Goal: Transaction & Acquisition: Purchase product/service

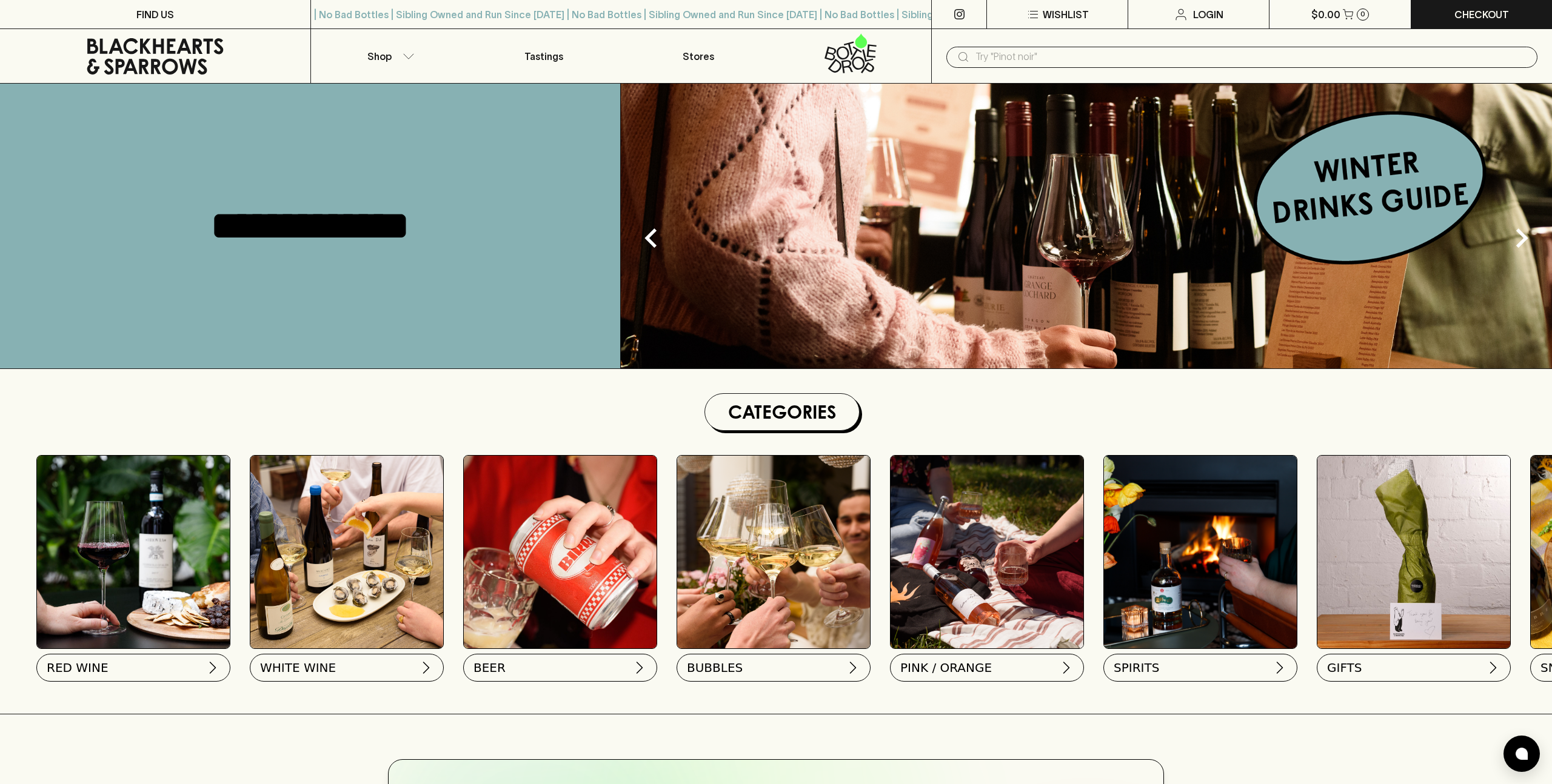
click at [144, 564] on img at bounding box center [134, 552] width 193 height 193
click at [131, 659] on button "RED WINE" at bounding box center [132, 665] width 194 height 28
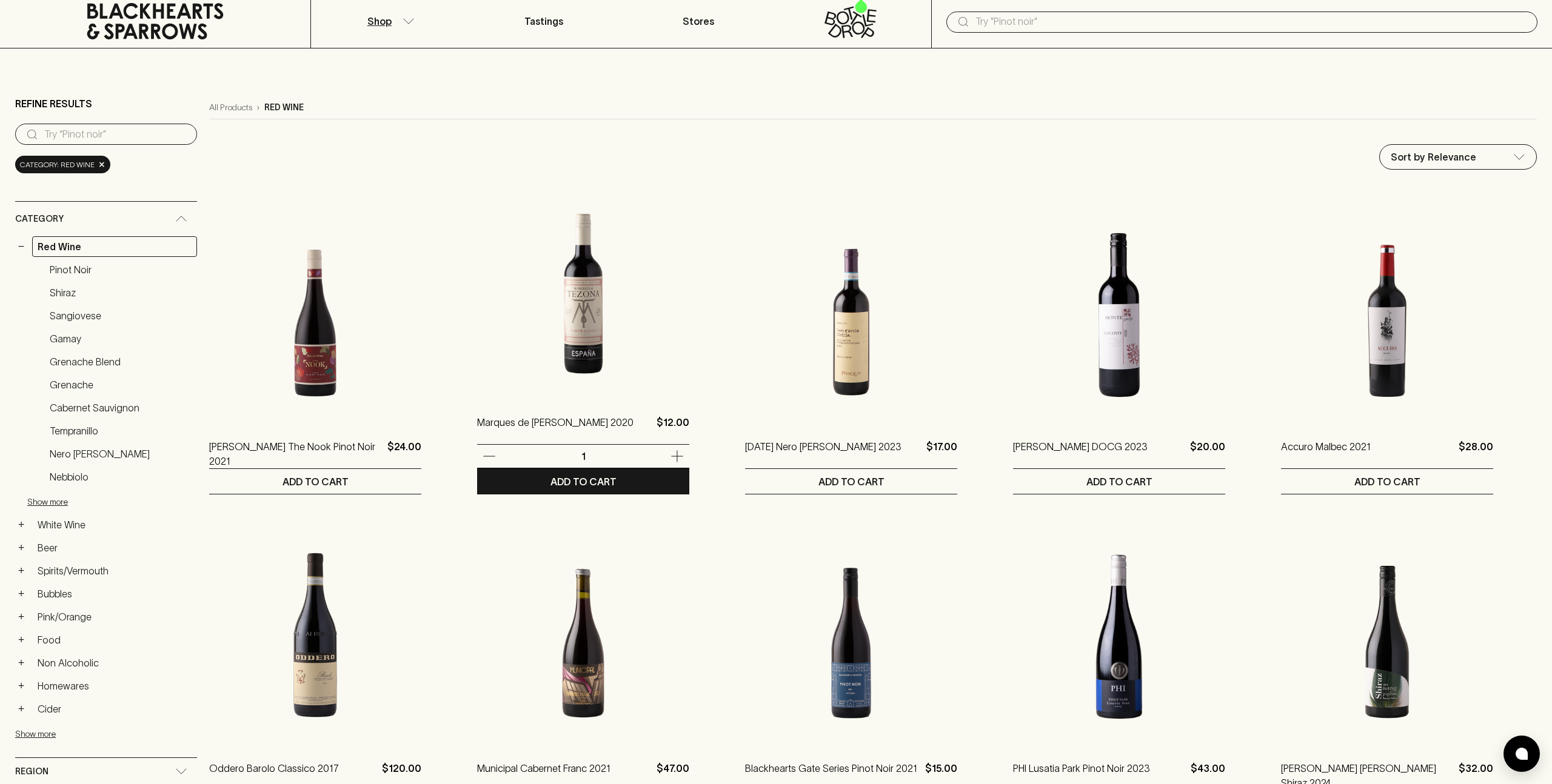
scroll to position [44, 0]
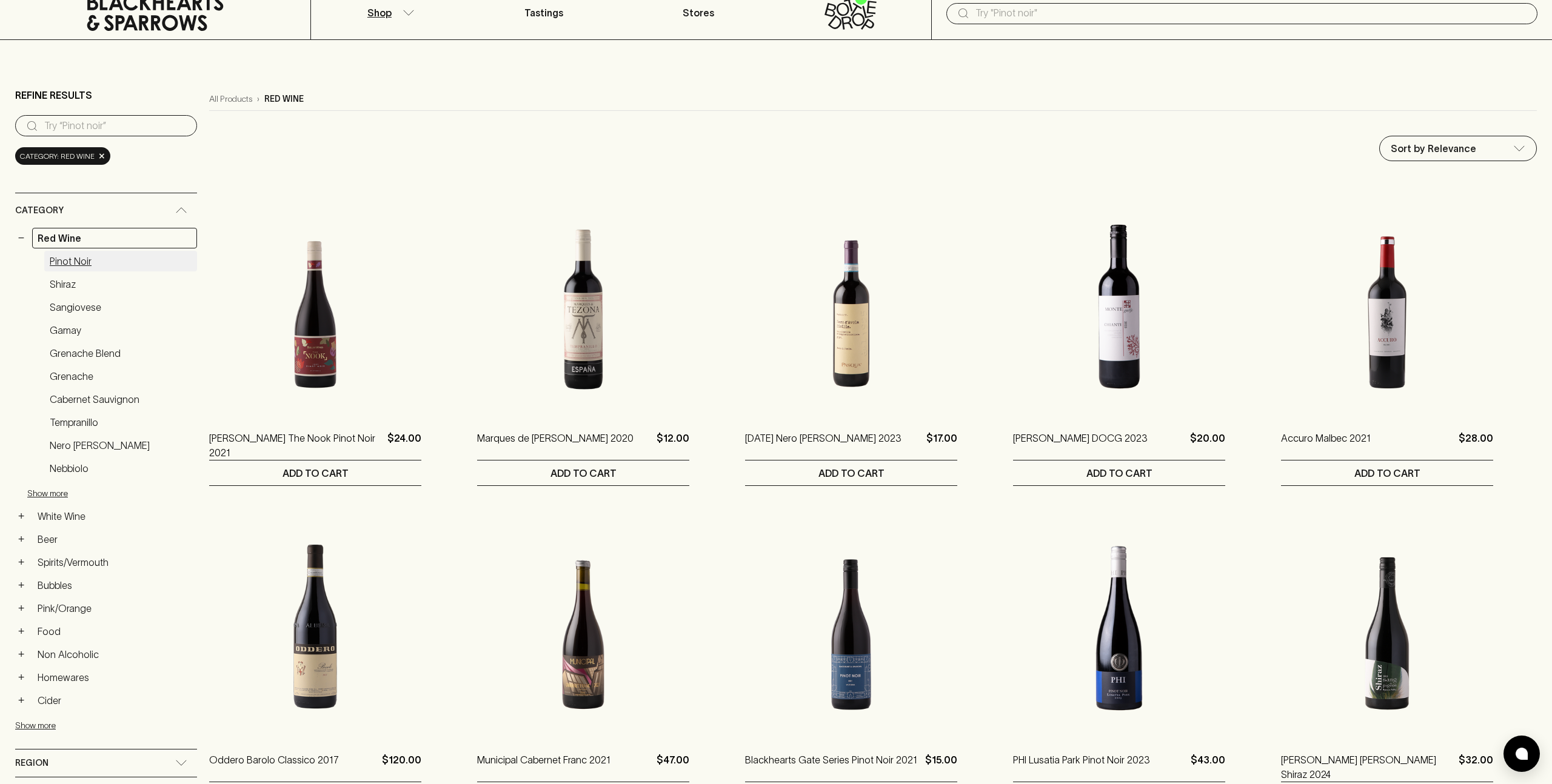
click at [61, 263] on link "Pinot Noir" at bounding box center [121, 261] width 153 height 21
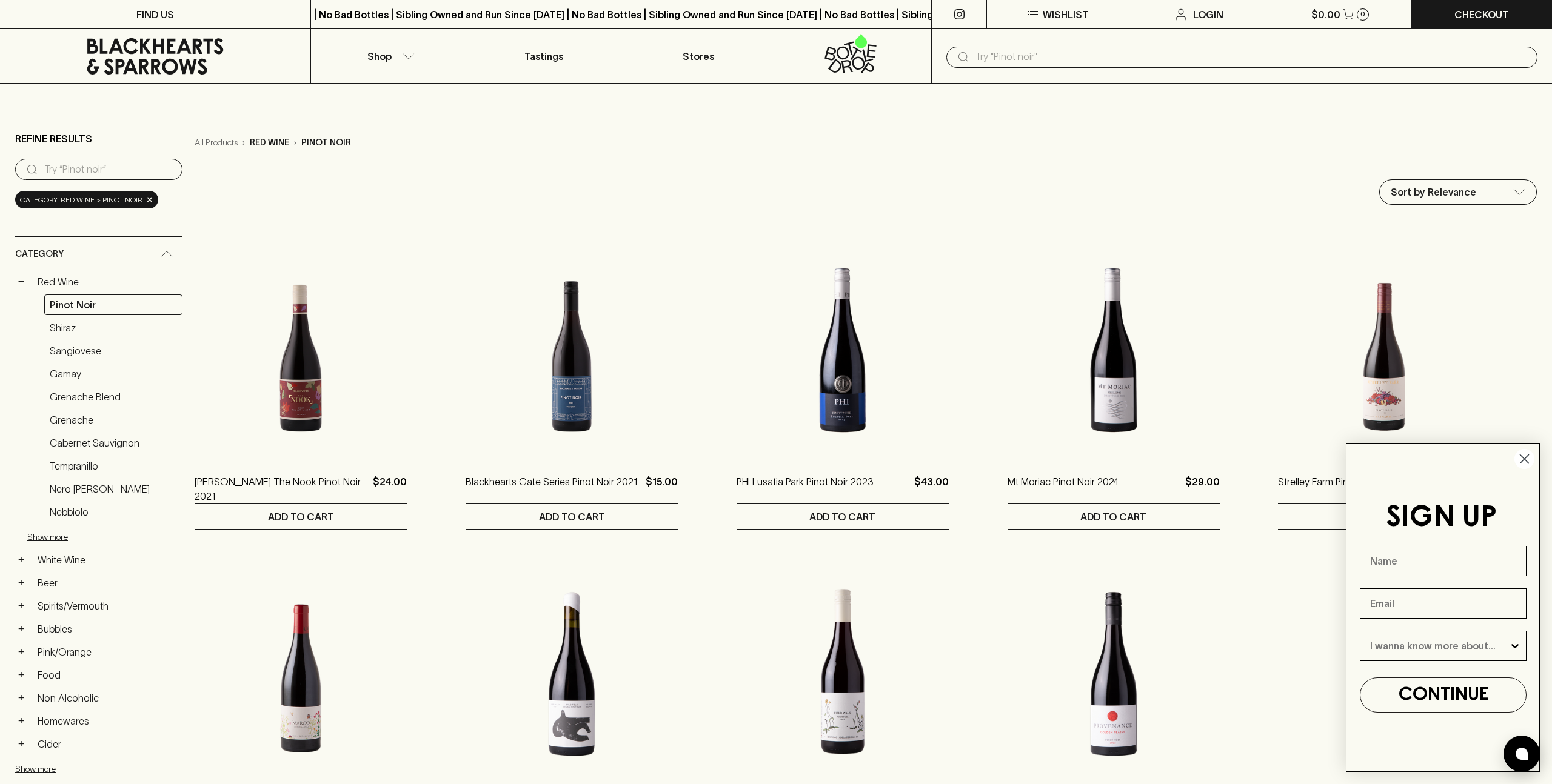
click at [391, 55] on button "Shop" at bounding box center [389, 56] width 155 height 54
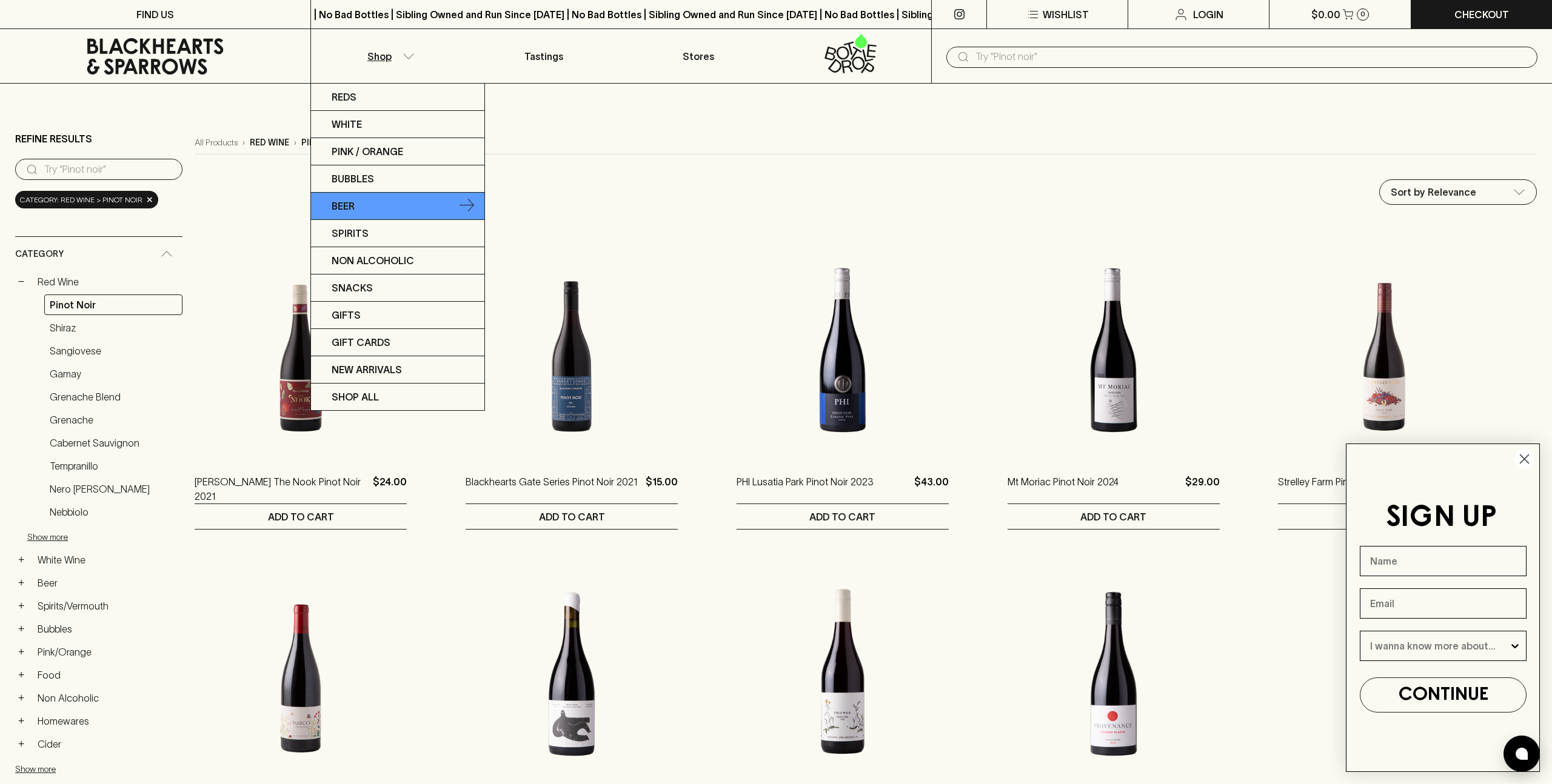
click at [353, 205] on p "Beer" at bounding box center [343, 206] width 23 height 15
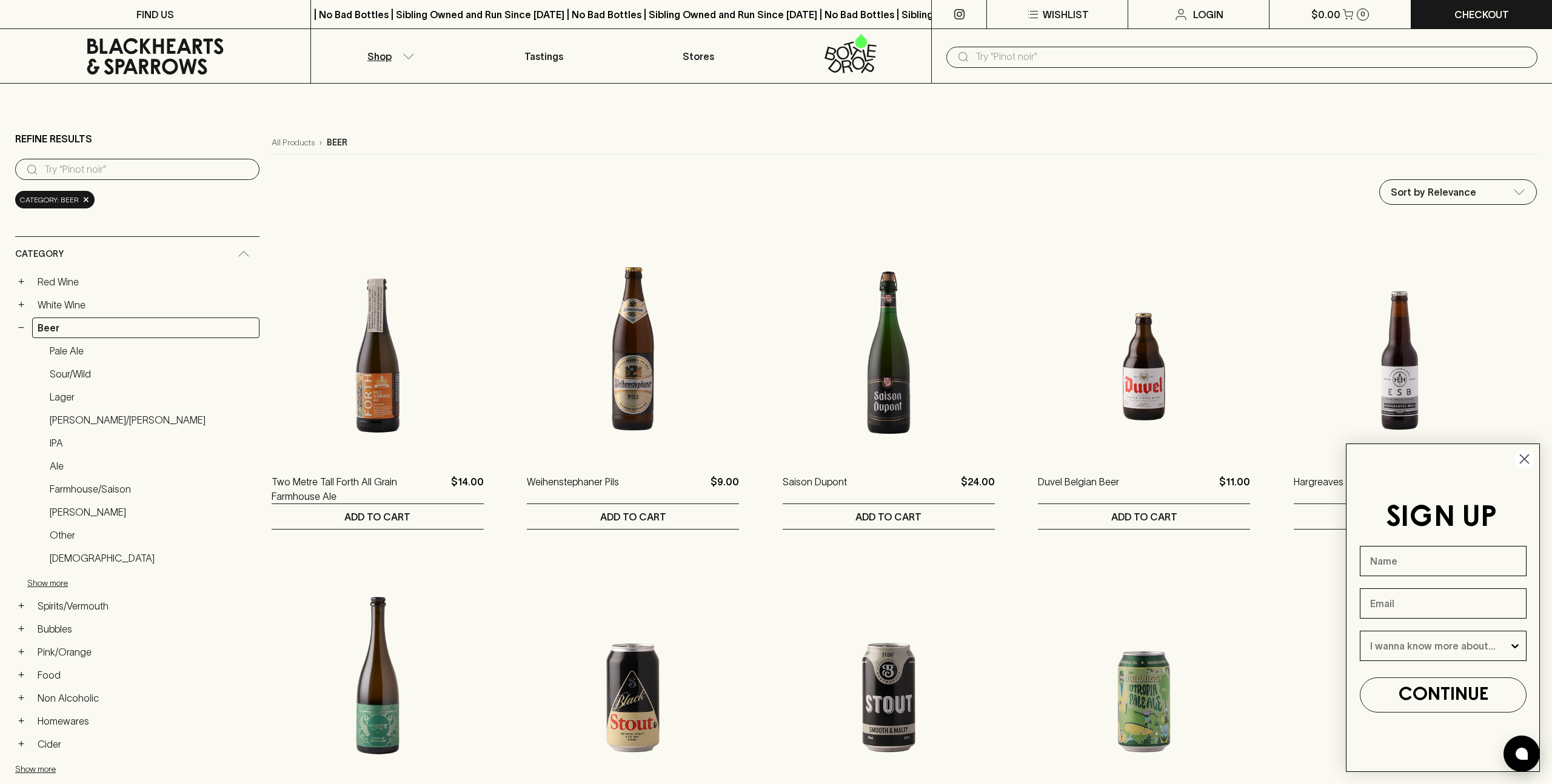
click at [1526, 456] on circle "Close dialog" at bounding box center [1525, 459] width 20 height 20
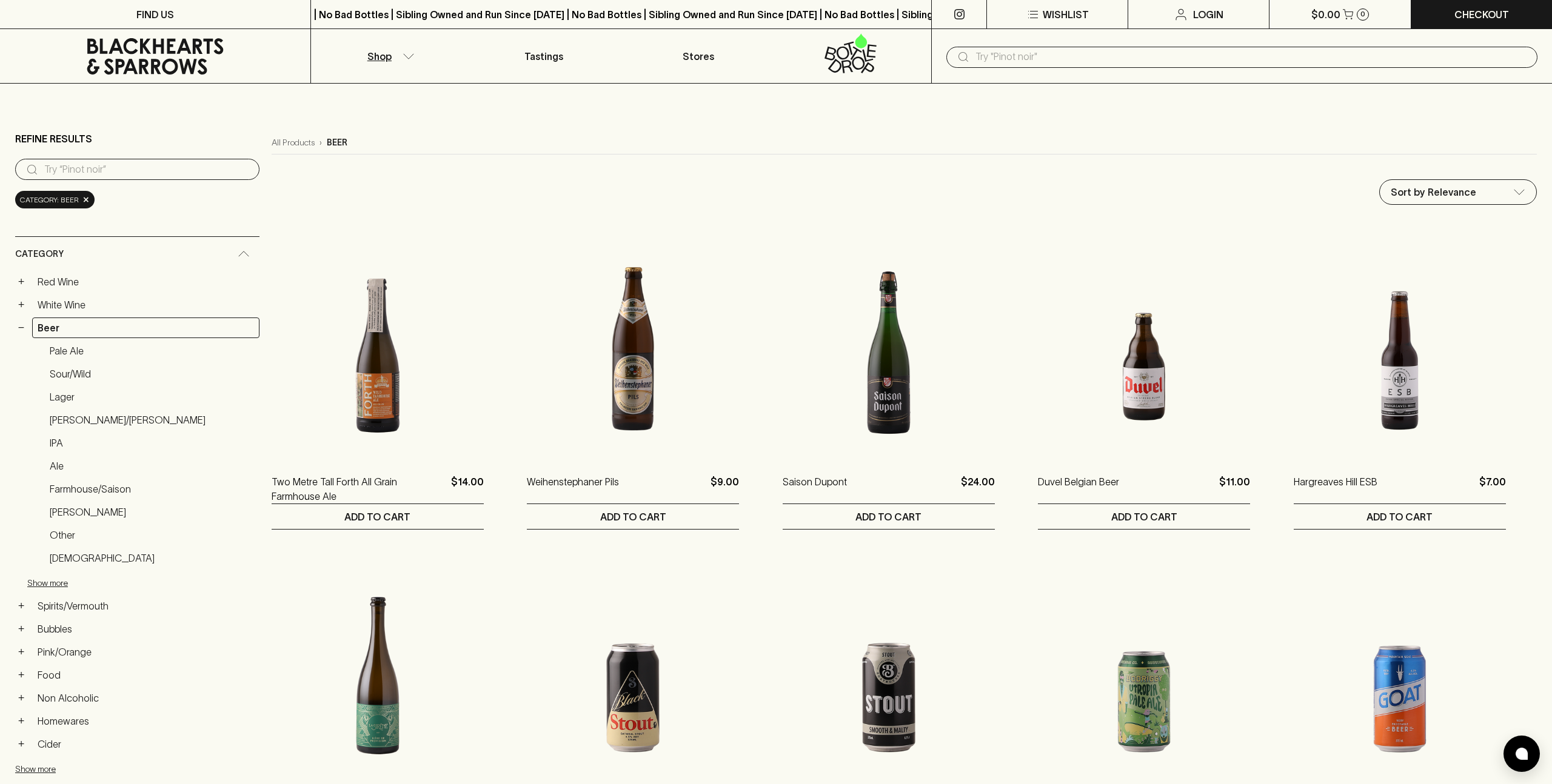
click at [406, 51] on button "Shop" at bounding box center [389, 56] width 155 height 54
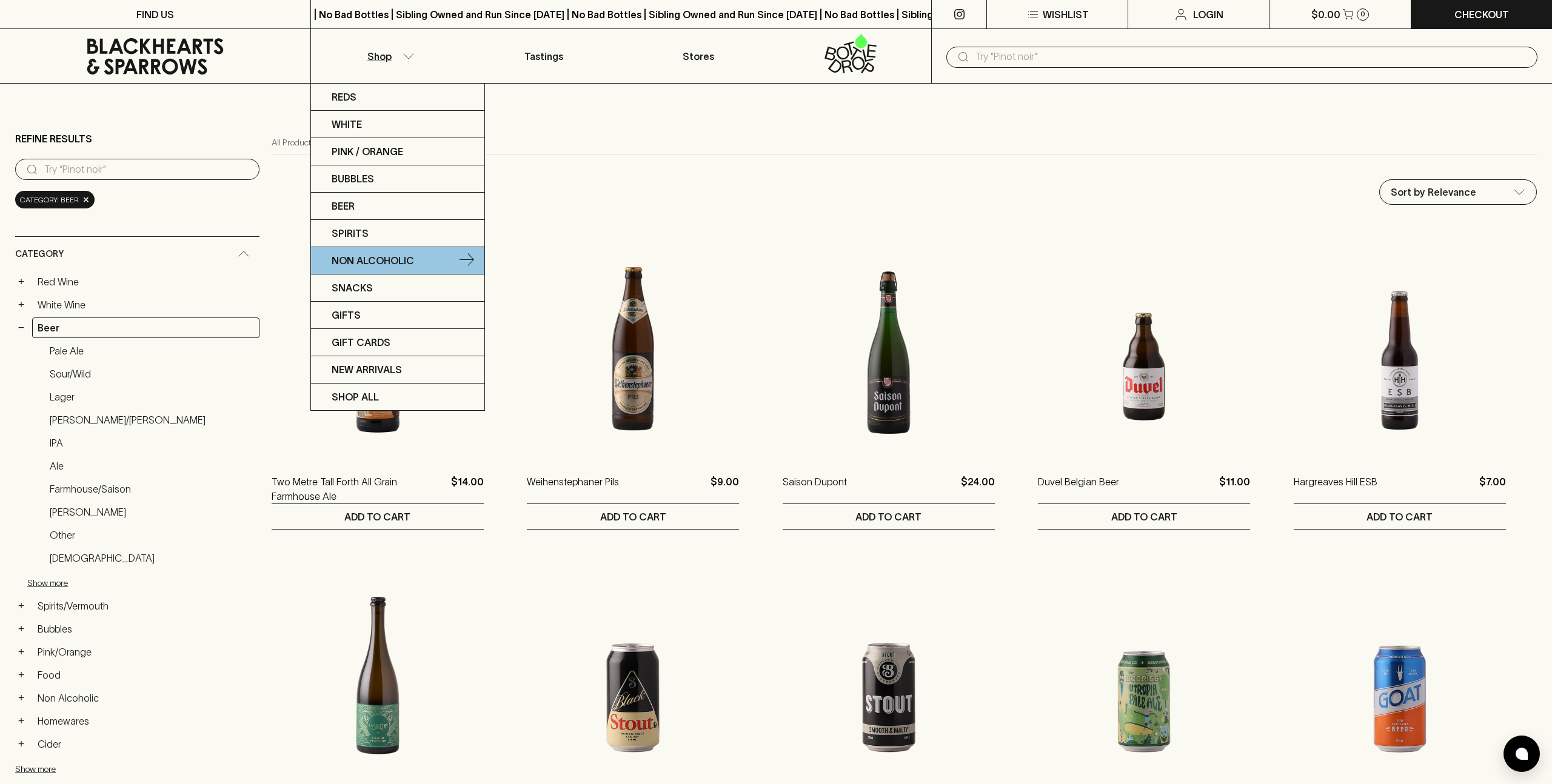
click at [354, 260] on p "Non Alcoholic" at bounding box center [373, 261] width 82 height 15
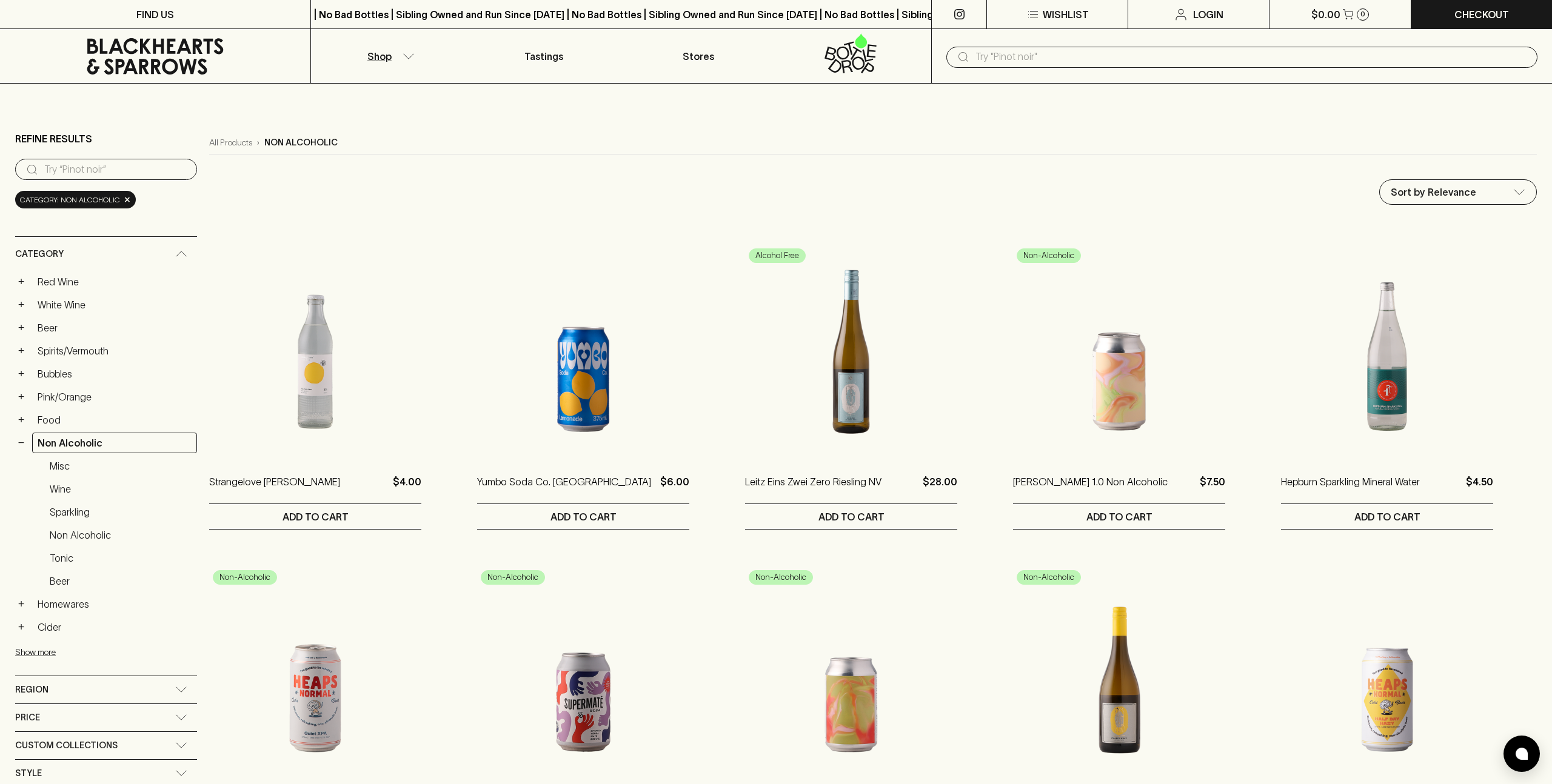
click at [20, 288] on div "+ Red Wine" at bounding box center [106, 282] width 182 height 21
click at [20, 282] on button "+" at bounding box center [21, 282] width 12 height 12
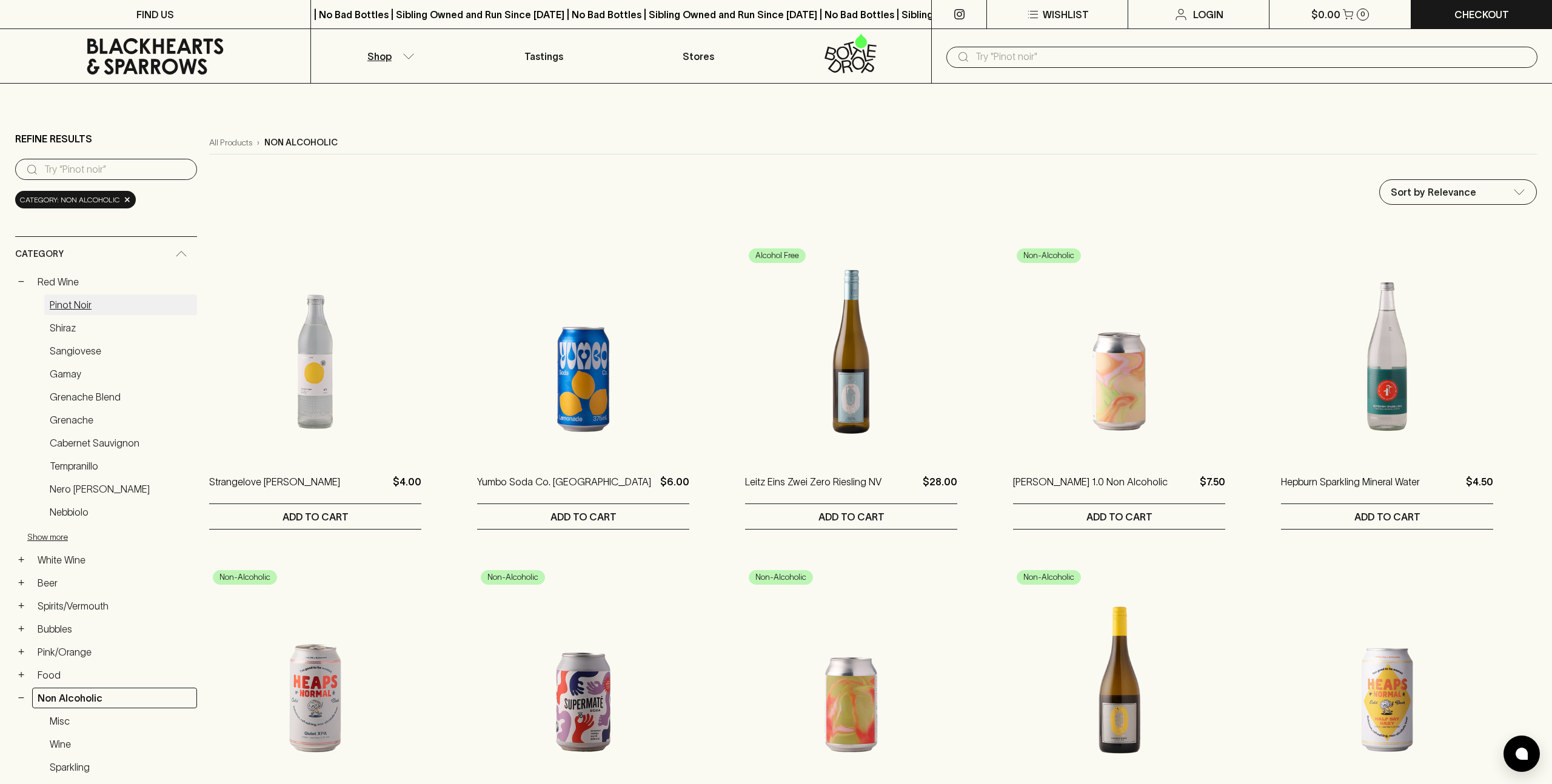
click at [59, 305] on link "Pinot Noir" at bounding box center [121, 305] width 153 height 21
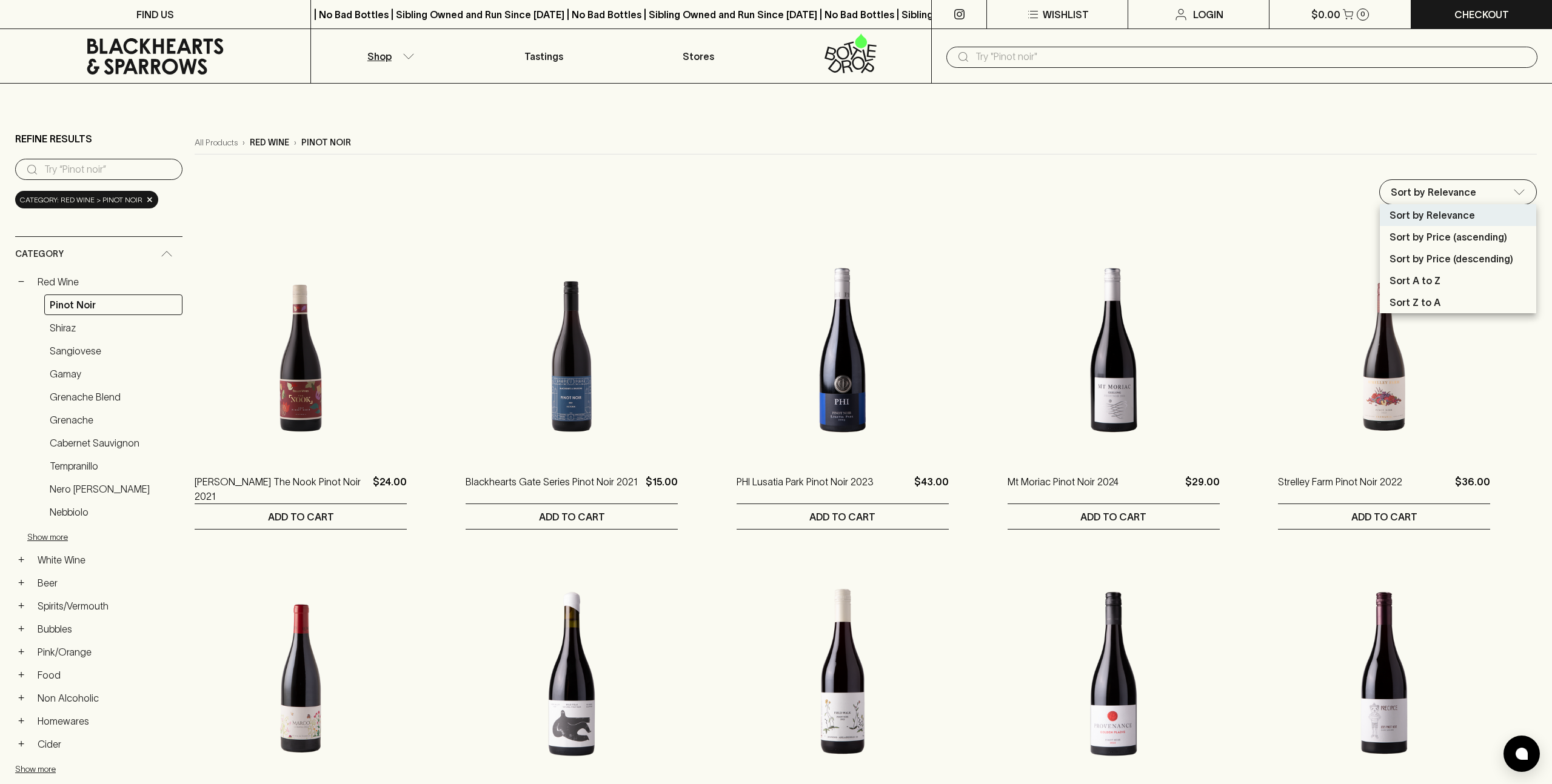
click at [1414, 257] on p "Sort by Price (descending)" at bounding box center [1452, 259] width 123 height 15
type input "price:desc"
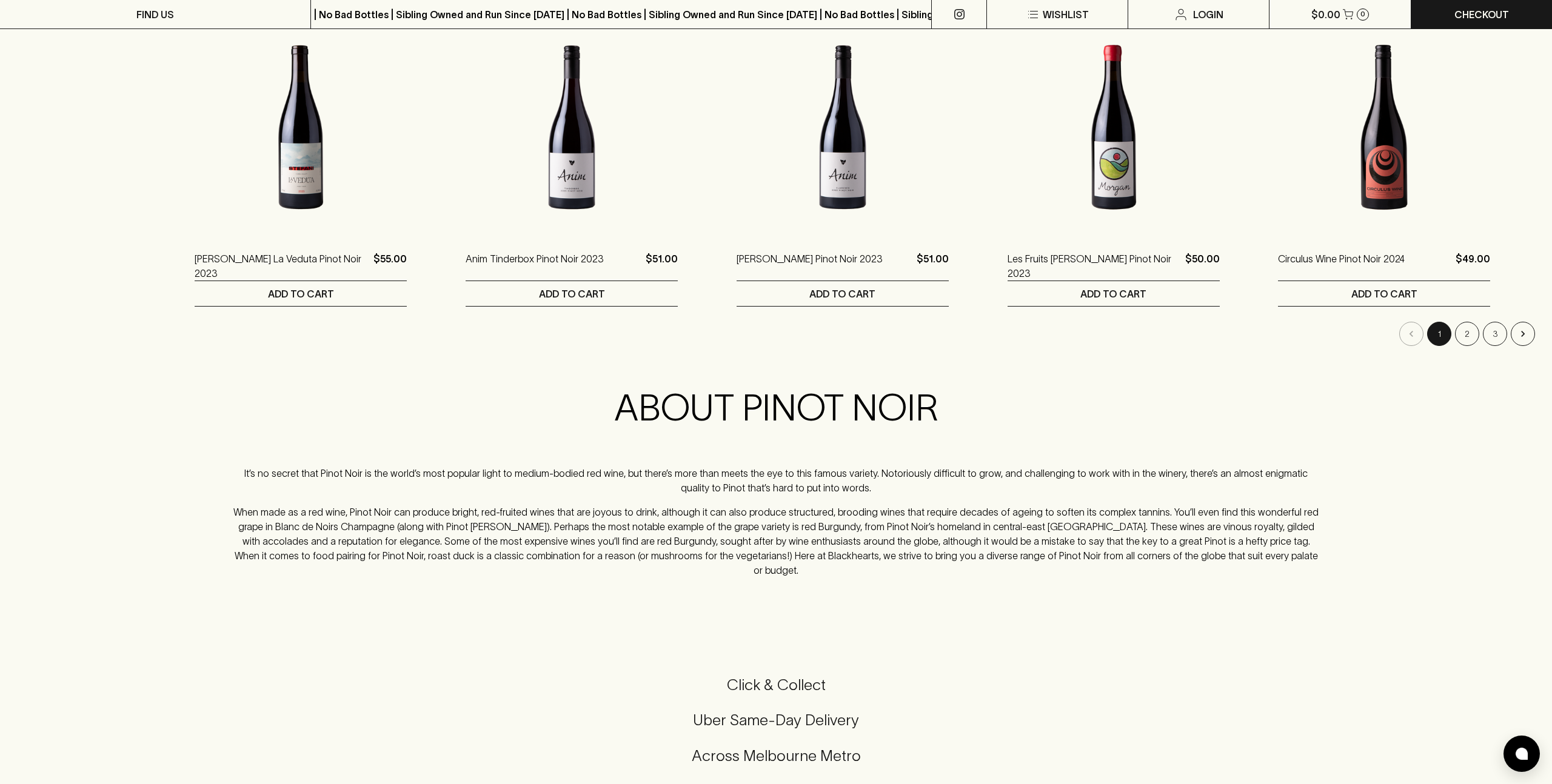
scroll to position [1330, 0]
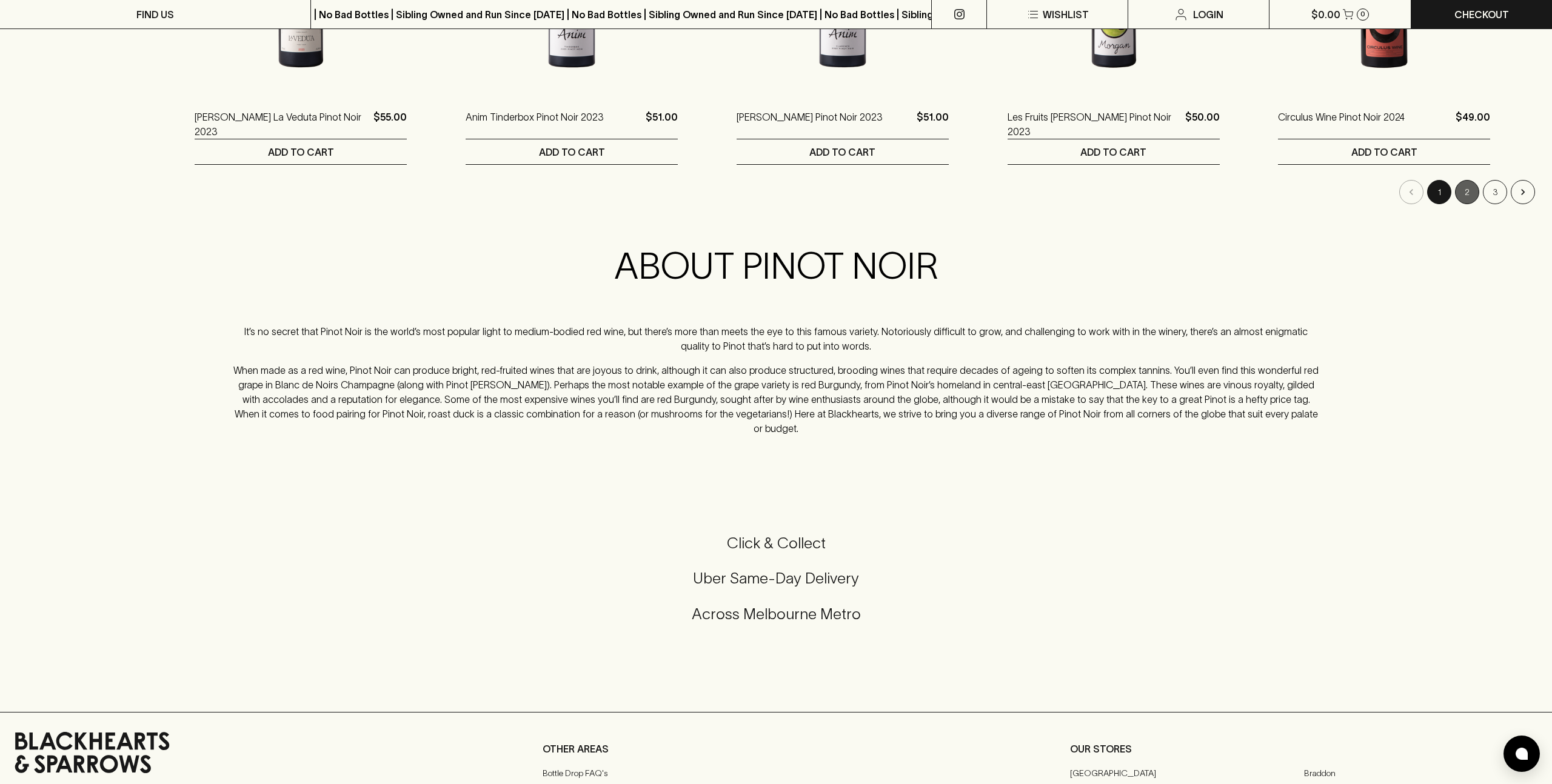
click at [1466, 191] on button "2" at bounding box center [1468, 192] width 24 height 24
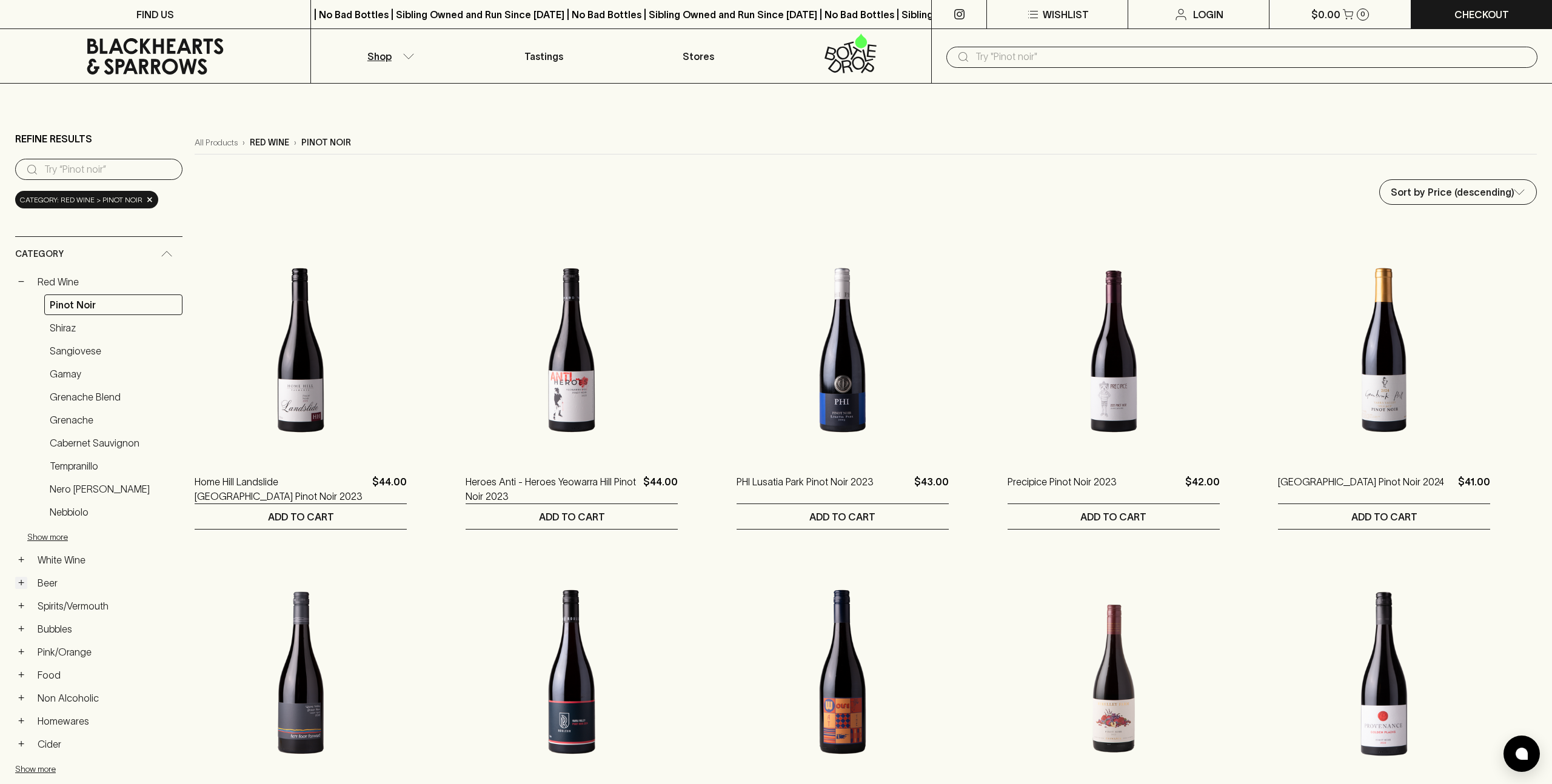
click at [21, 579] on button "+" at bounding box center [21, 583] width 12 height 12
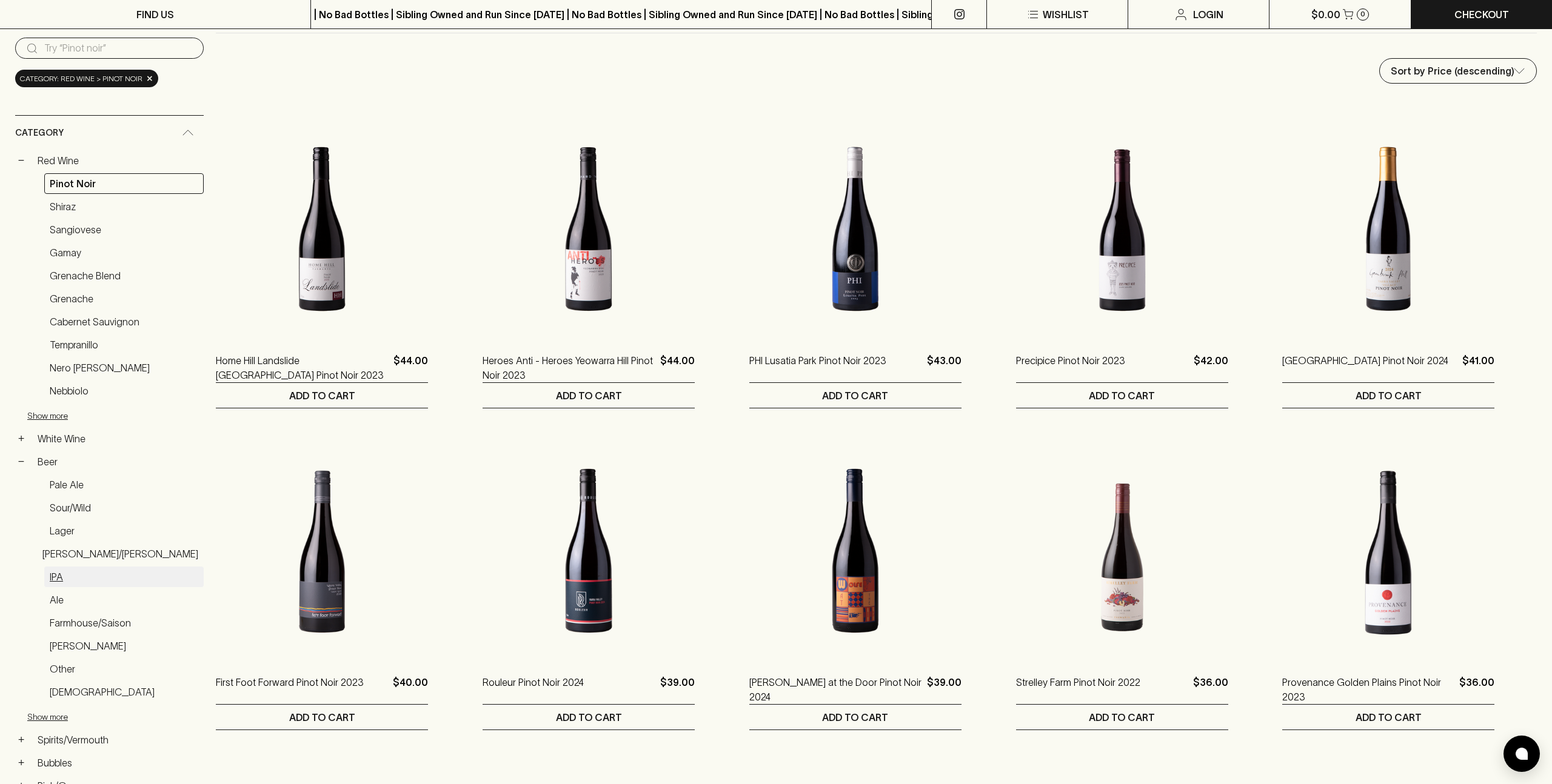
scroll to position [122, 0]
click at [64, 529] on link "Lager" at bounding box center [124, 530] width 159 height 21
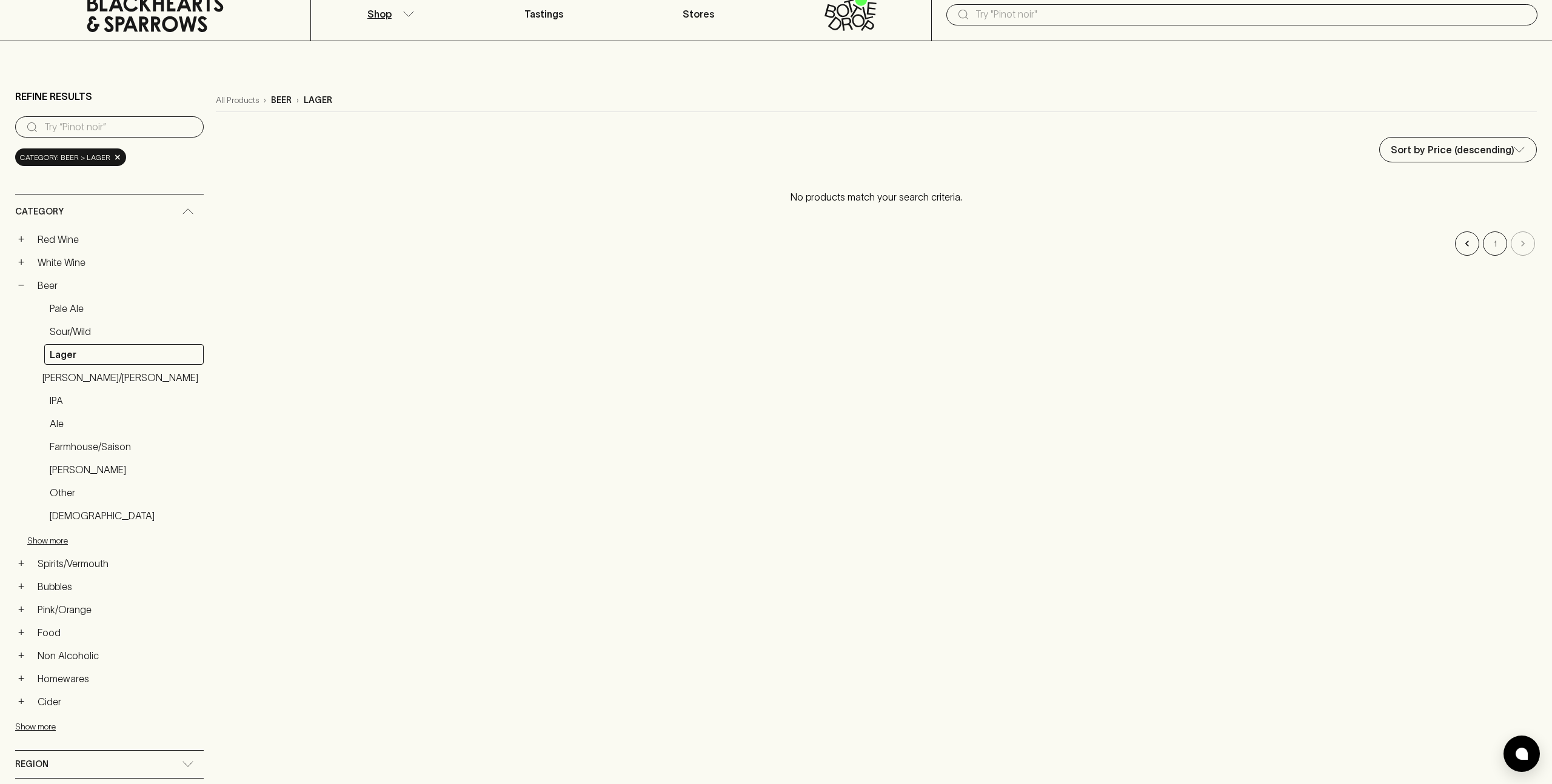
scroll to position [40, 0]
click at [65, 352] on link "Lager" at bounding box center [124, 356] width 159 height 21
click at [74, 340] on link "Sour/Wild" at bounding box center [124, 333] width 159 height 21
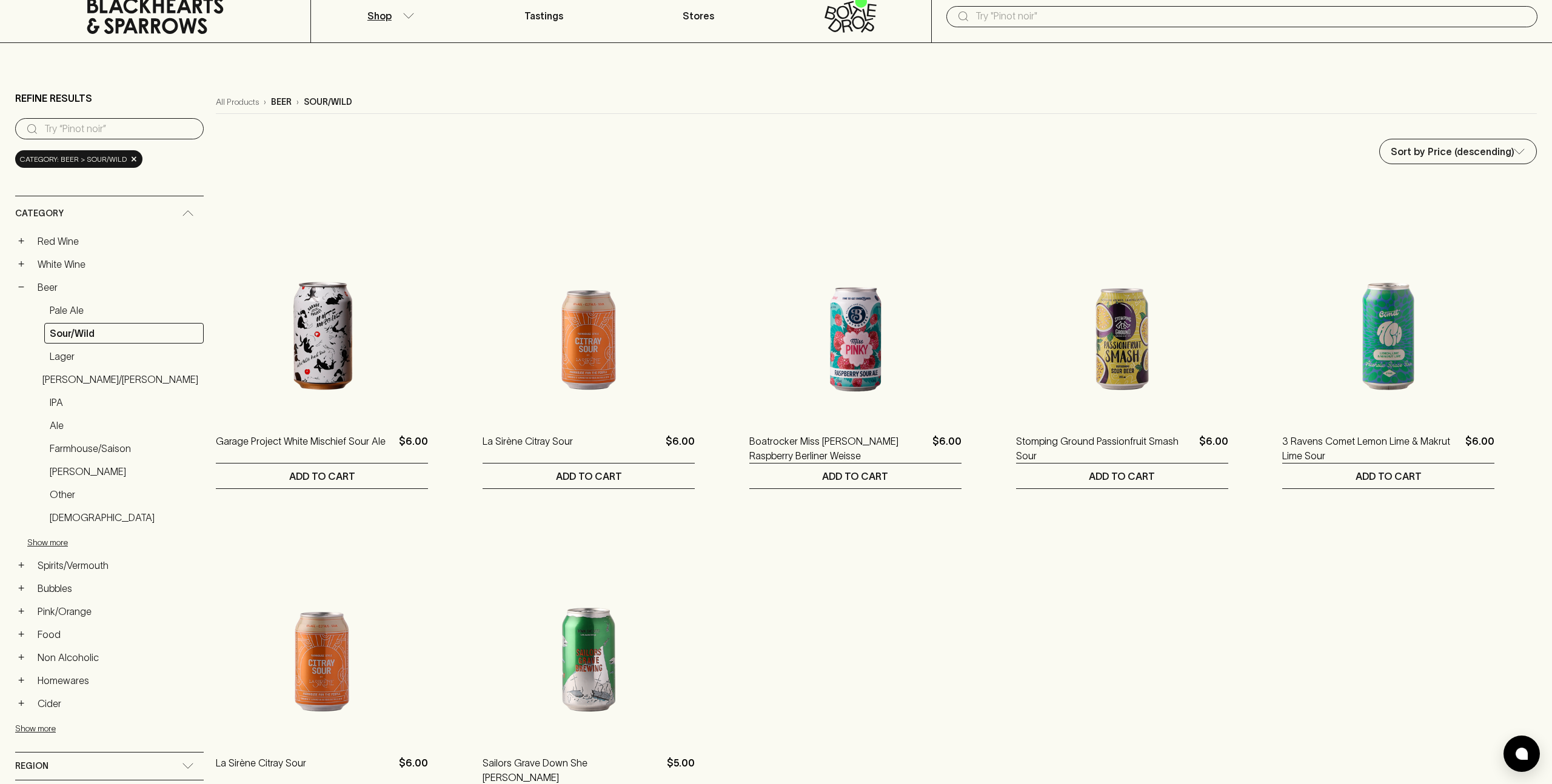
scroll to position [122, 0]
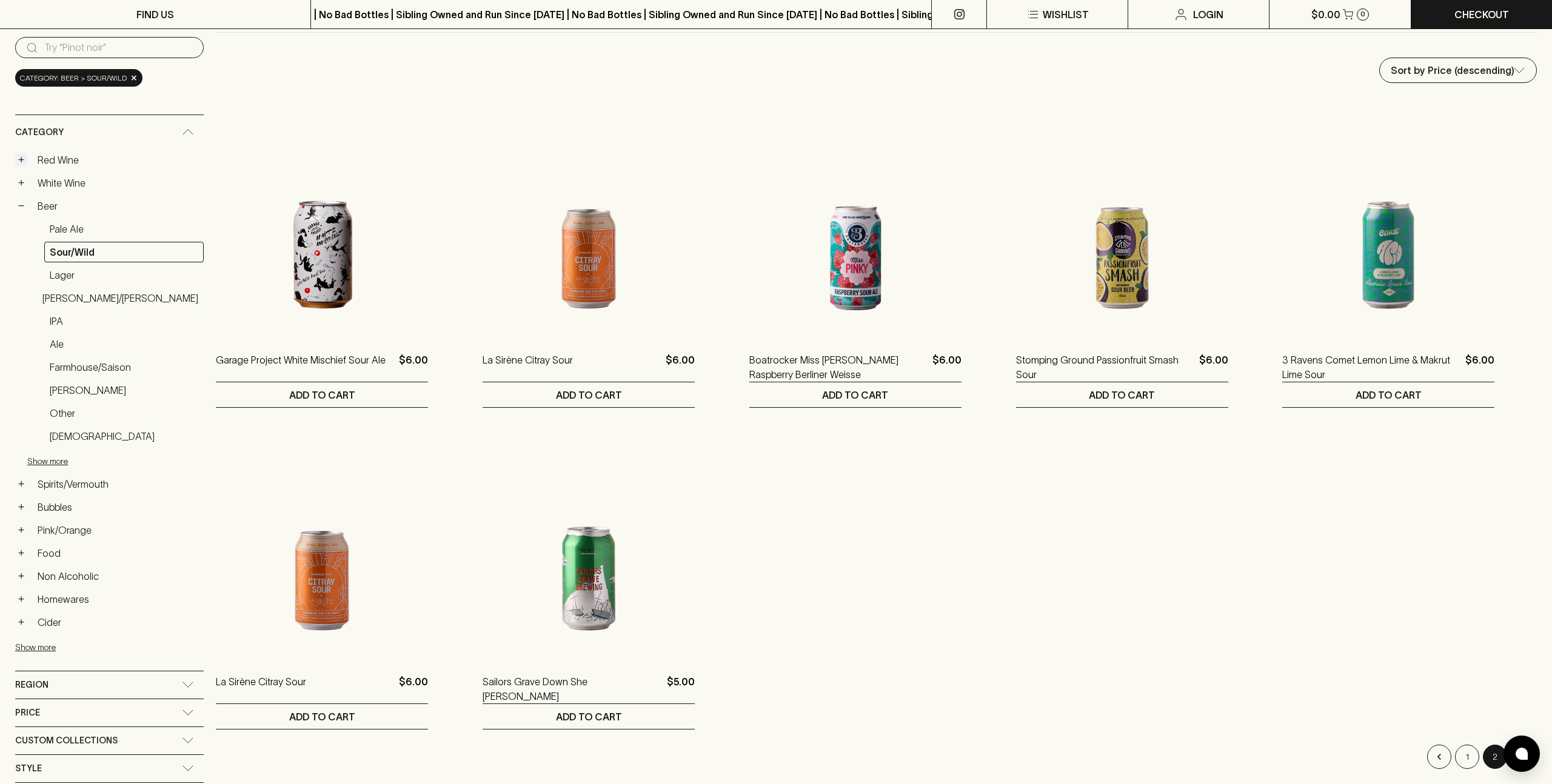
click at [22, 154] on button "+" at bounding box center [21, 160] width 12 height 12
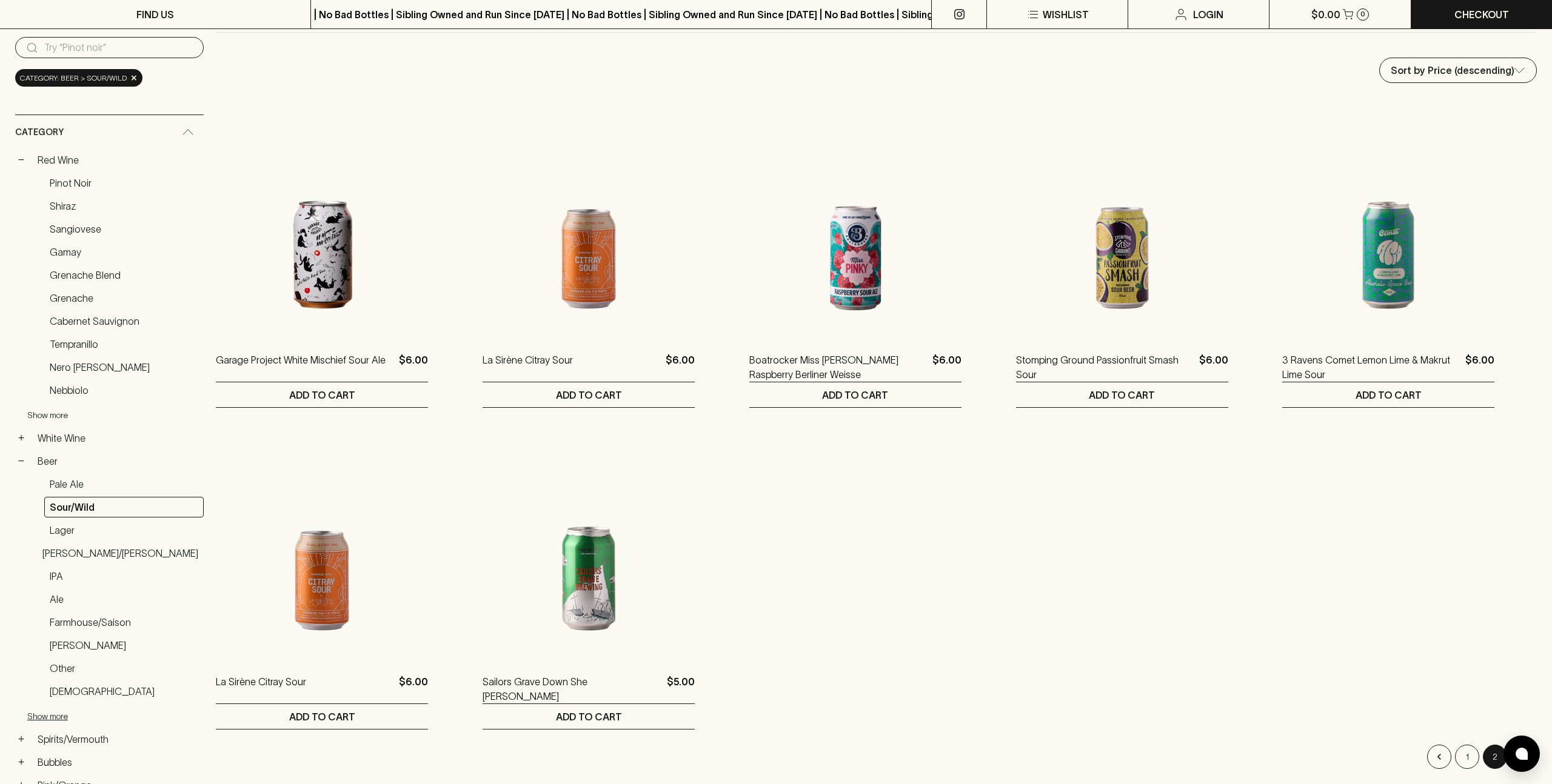
scroll to position [351, 0]
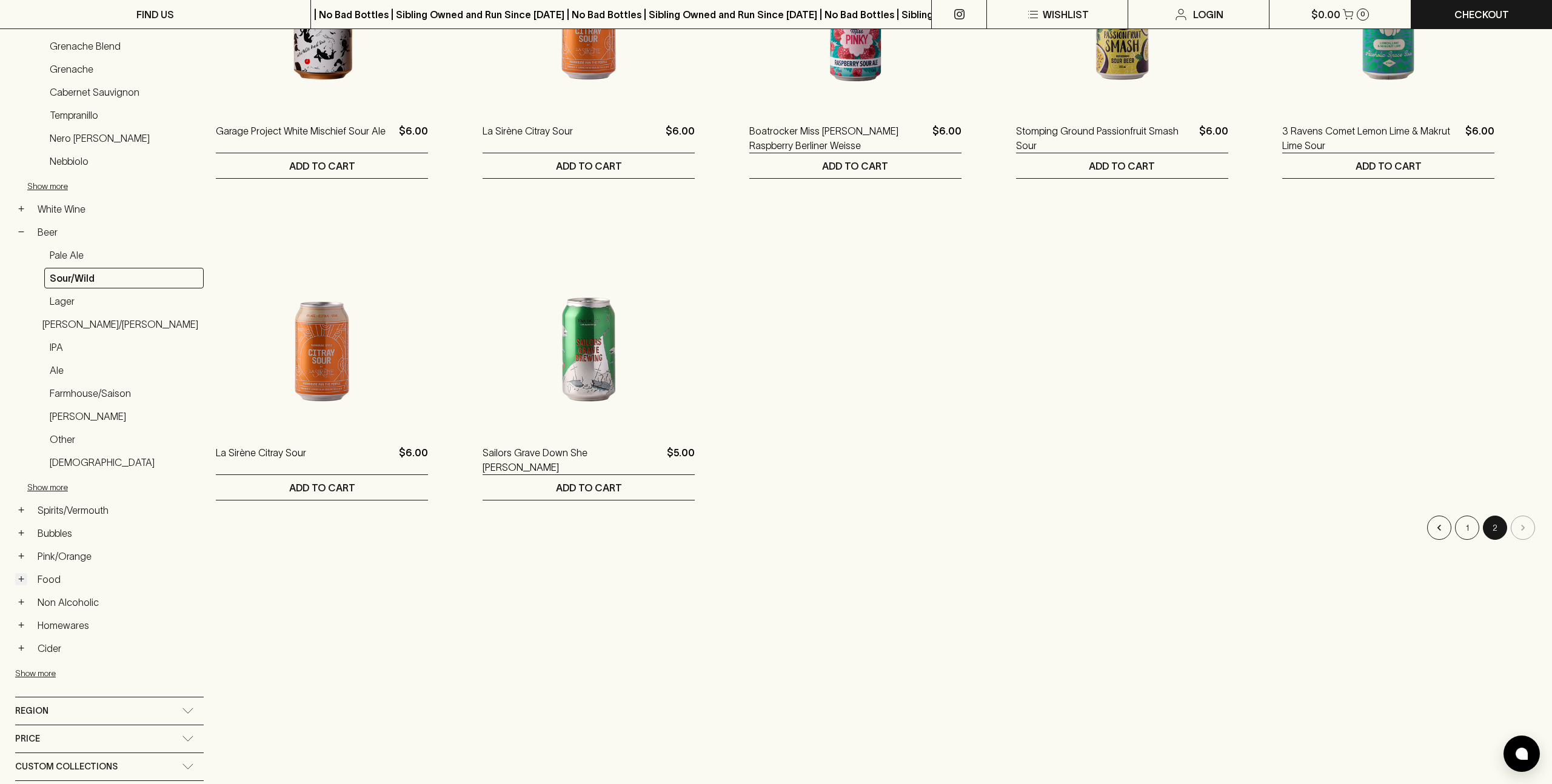
click at [25, 578] on button "+" at bounding box center [21, 579] width 12 height 12
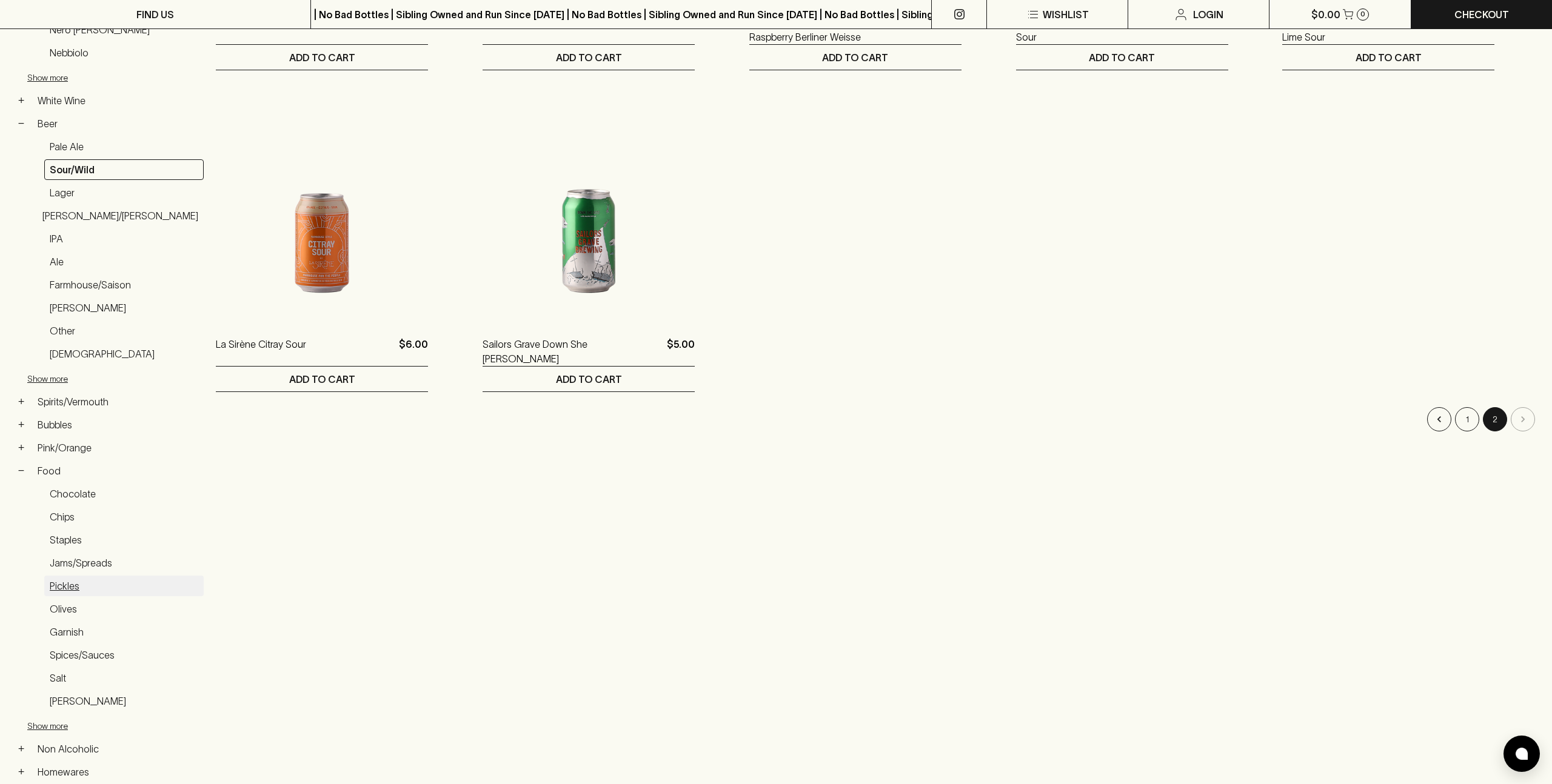
click at [66, 584] on link "Pickles" at bounding box center [124, 586] width 159 height 21
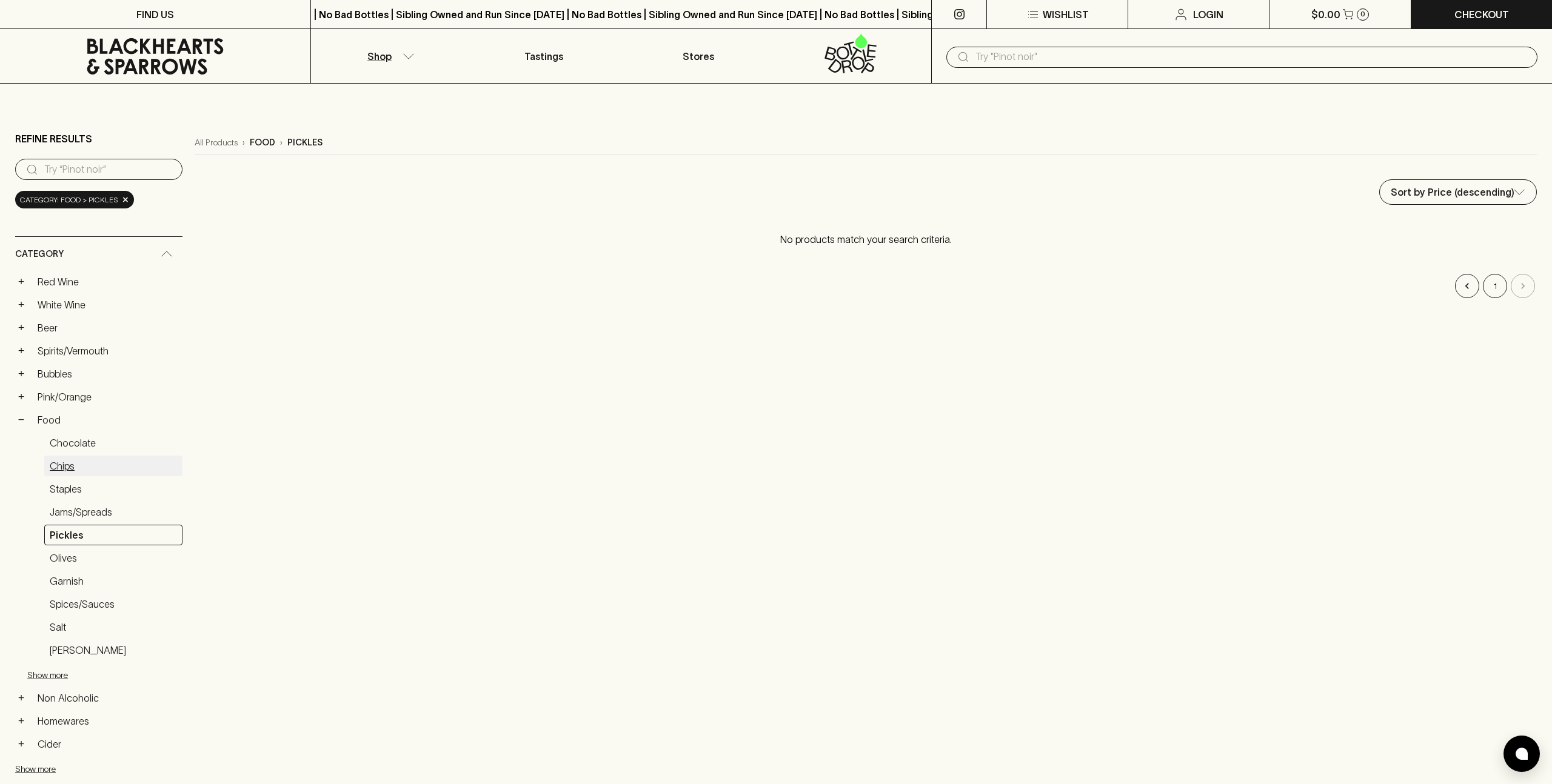
click at [65, 460] on link "Chips" at bounding box center [113, 466] width 138 height 21
click at [76, 447] on link "Chocolate" at bounding box center [113, 443] width 138 height 21
